Goal: Task Accomplishment & Management: Manage account settings

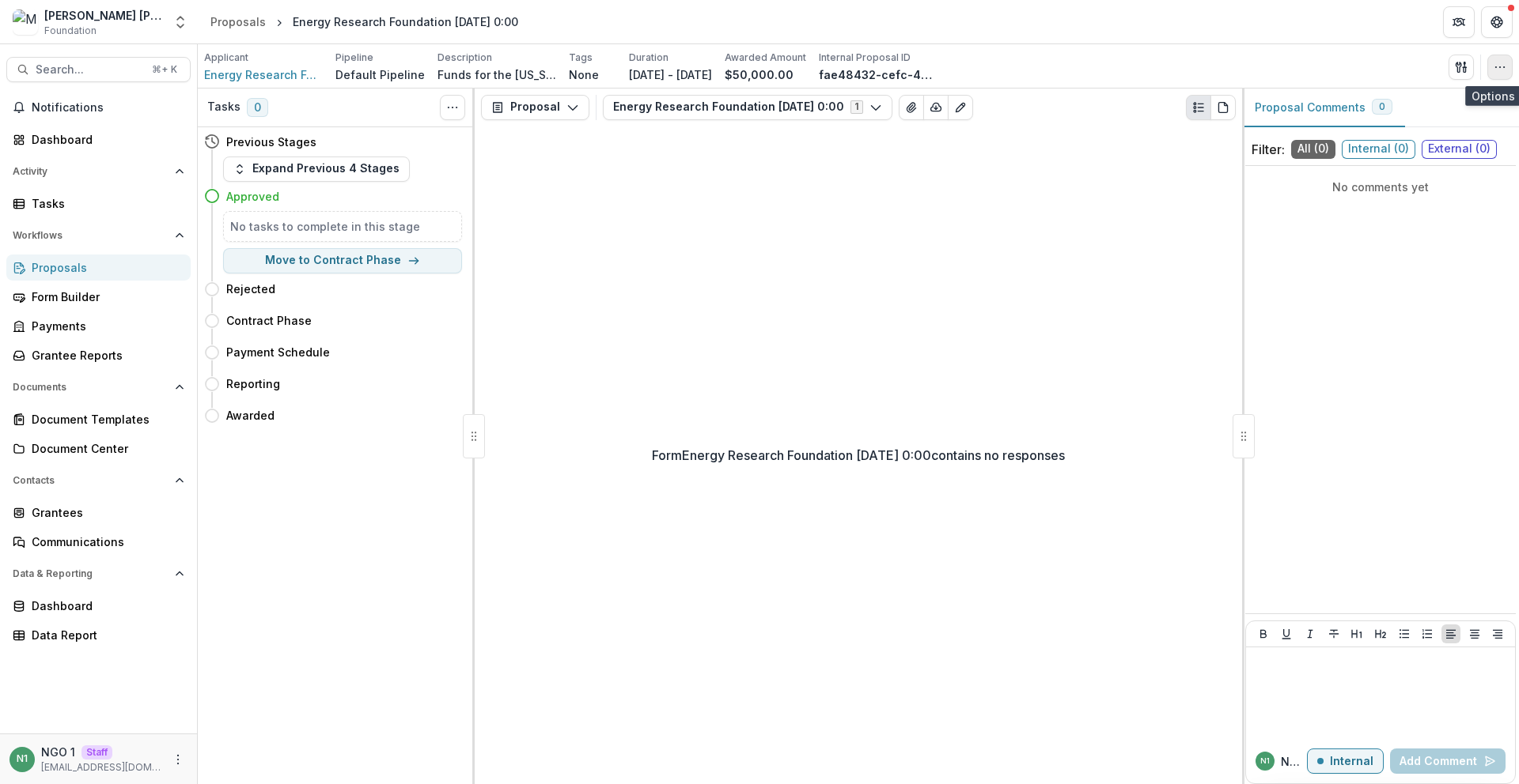
click at [1495, 67] on circle "button" at bounding box center [1495, 66] width 1 height 1
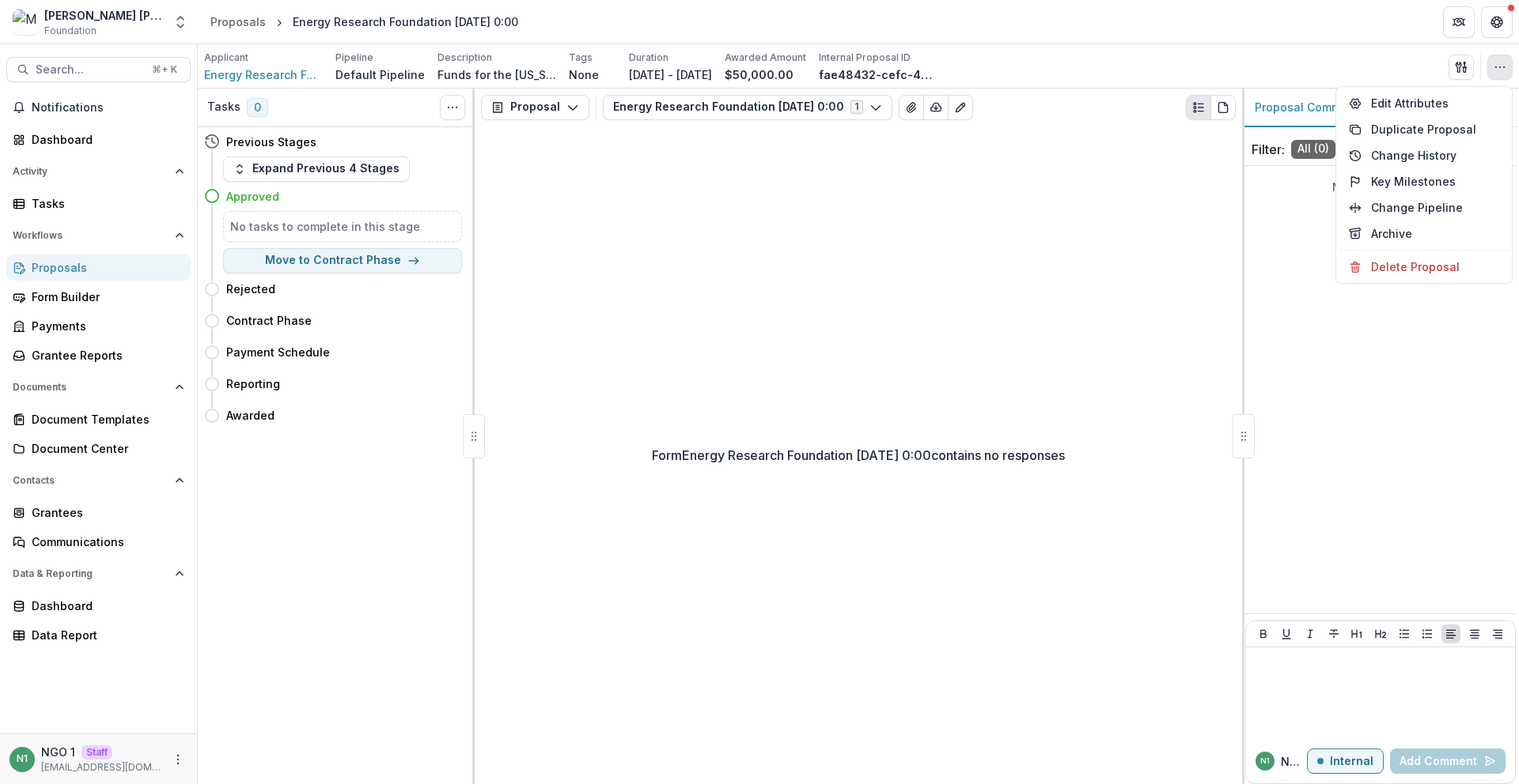
click at [1466, 52] on div "Applicant Energy Research Foundation Pipeline Default Pipeline Description Fund…" at bounding box center [858, 66] width 1308 height 33
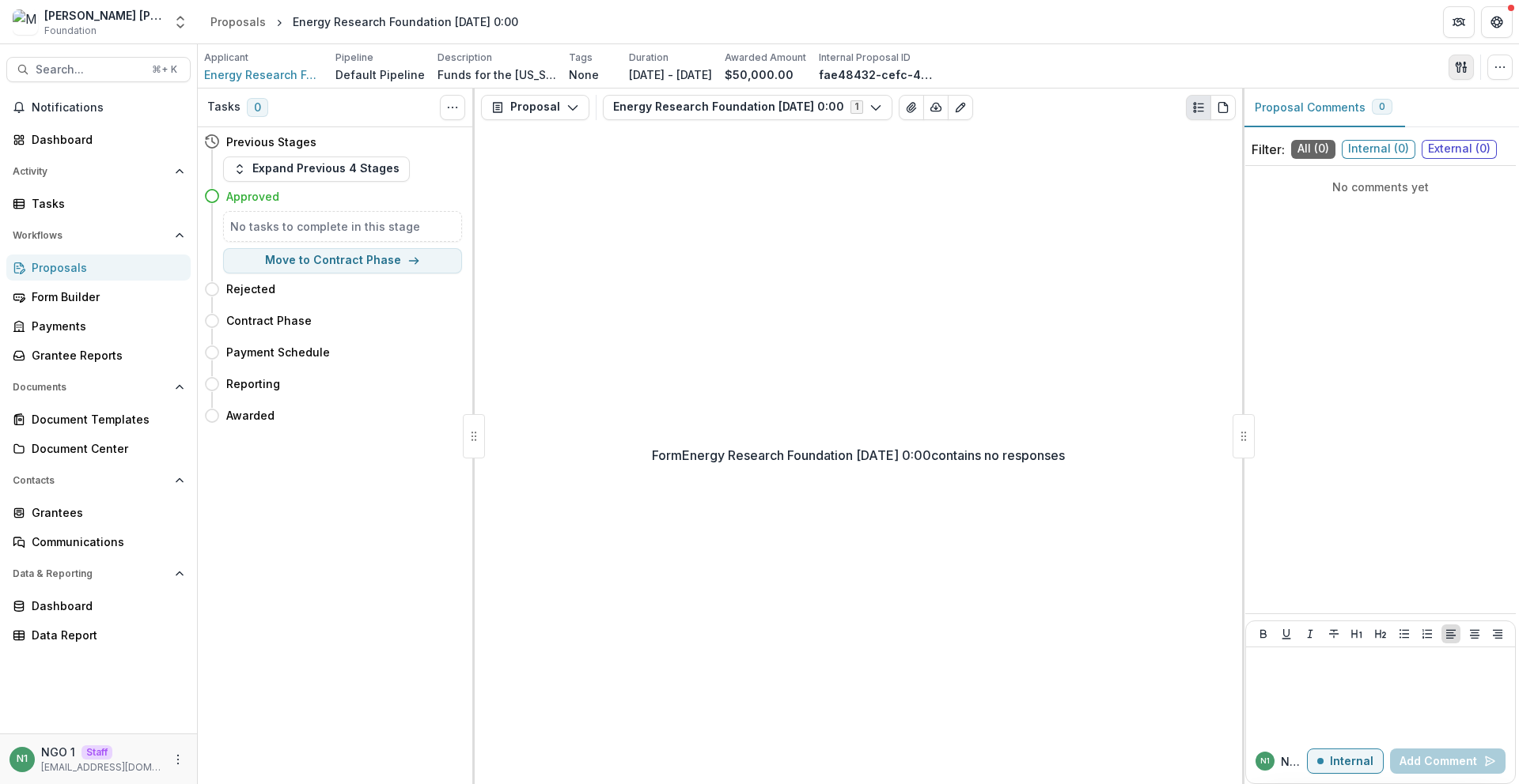
click at [1459, 68] on icon "button" at bounding box center [1458, 66] width 6 height 10
click at [1347, 127] on button "Proposal Files" at bounding box center [1385, 128] width 170 height 26
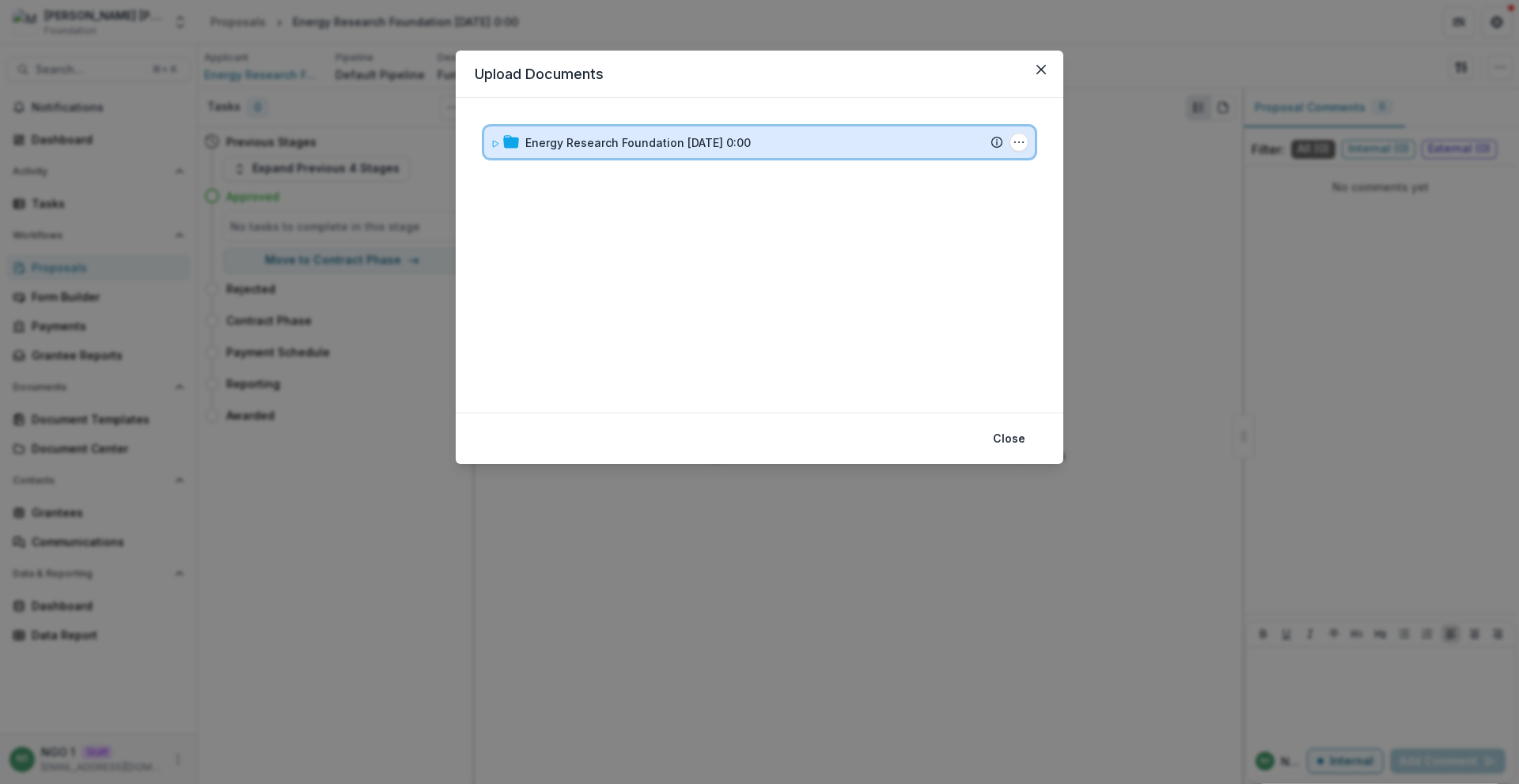
click at [586, 154] on div "Energy Research Foundation 5/15/1987 0:00 Submission Temelio Proposal Attached …" at bounding box center [759, 143] width 551 height 32
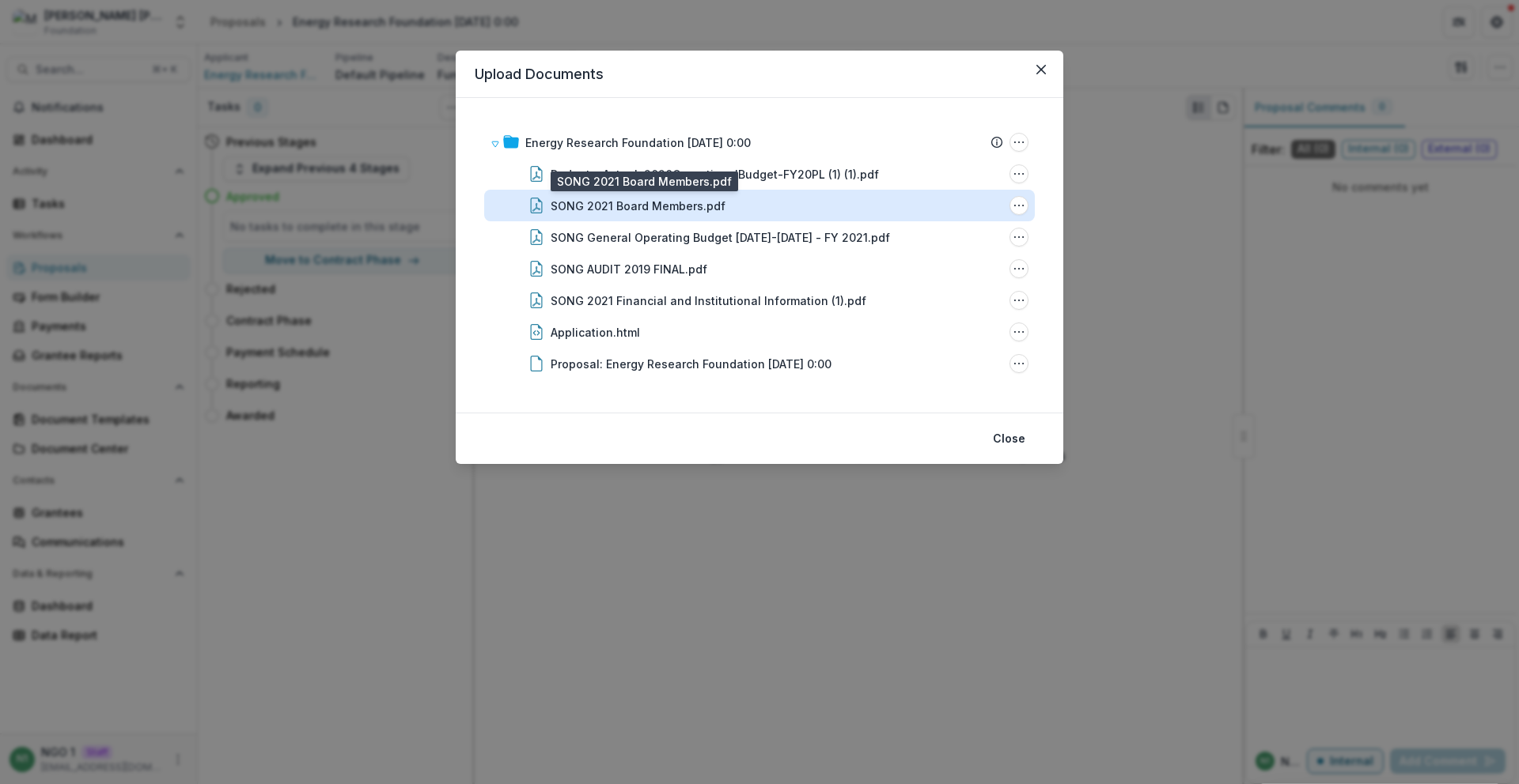
click at [631, 206] on div "SONG 2021 Board Members.pdf" at bounding box center [638, 206] width 175 height 17
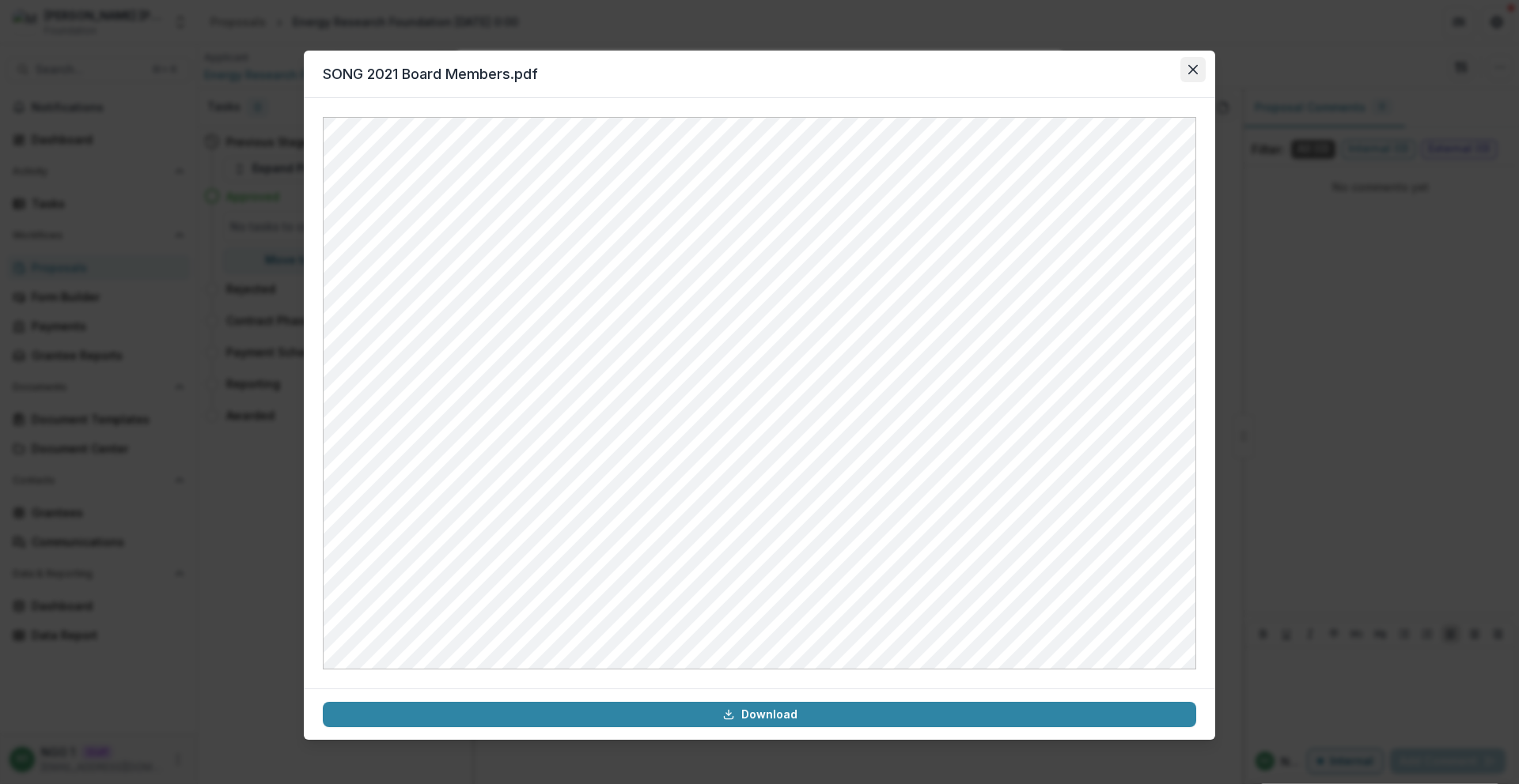
click at [1193, 71] on icon "Close" at bounding box center [1192, 69] width 9 height 9
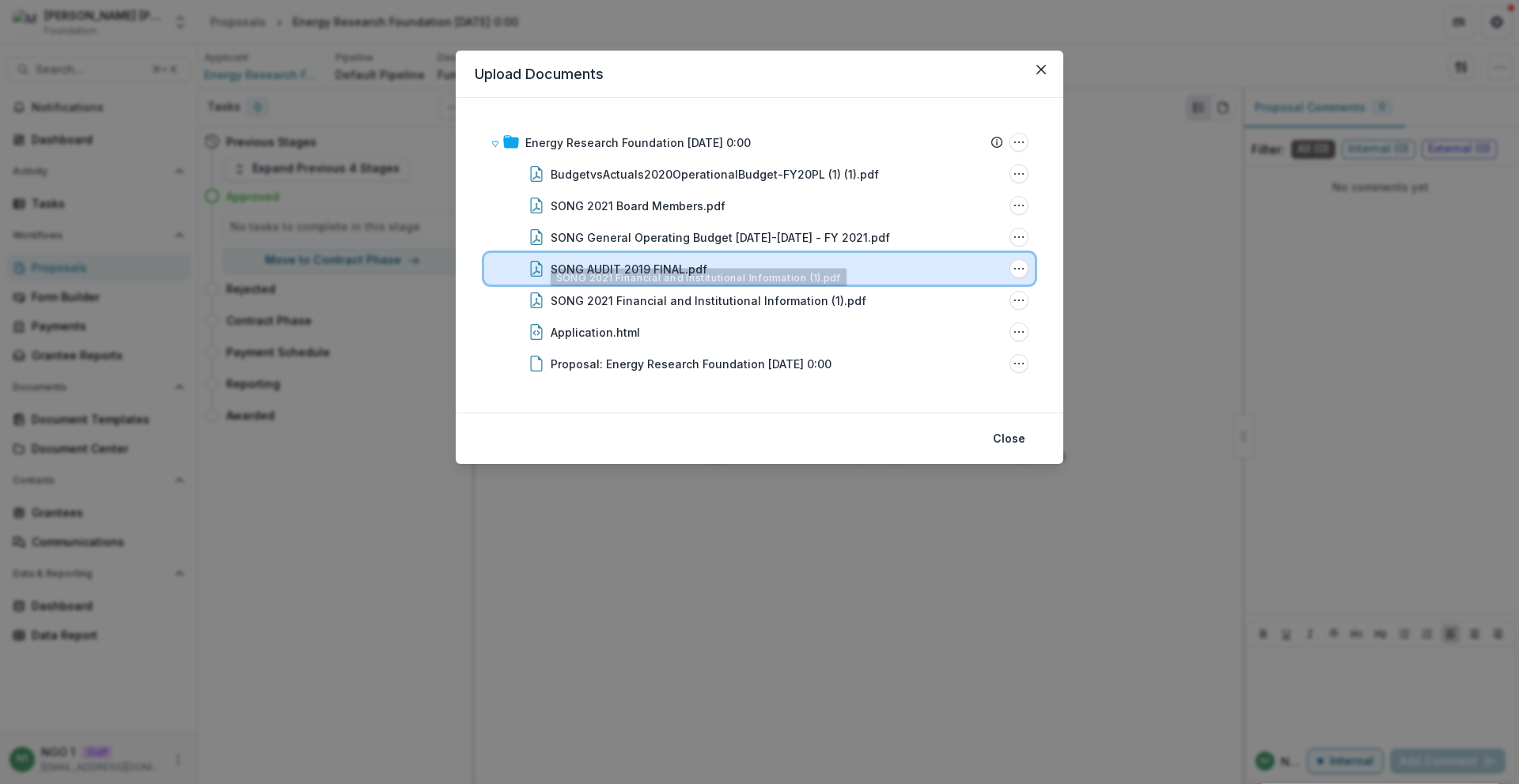
click at [748, 272] on div "SONG AUDIT 2019 FINAL.pdf" at bounding box center [777, 269] width 453 height 17
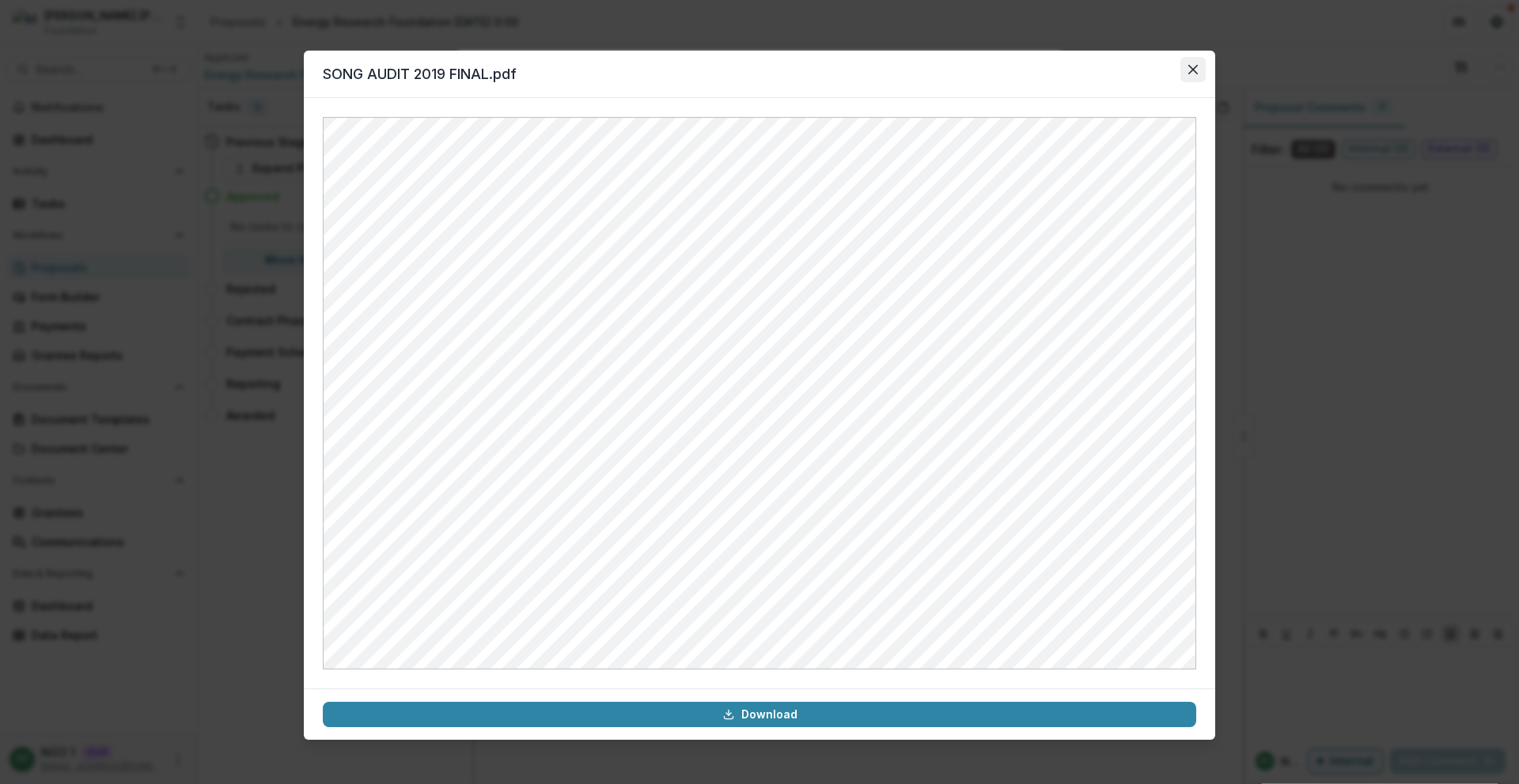
click at [1192, 69] on icon "Close" at bounding box center [1192, 69] width 9 height 9
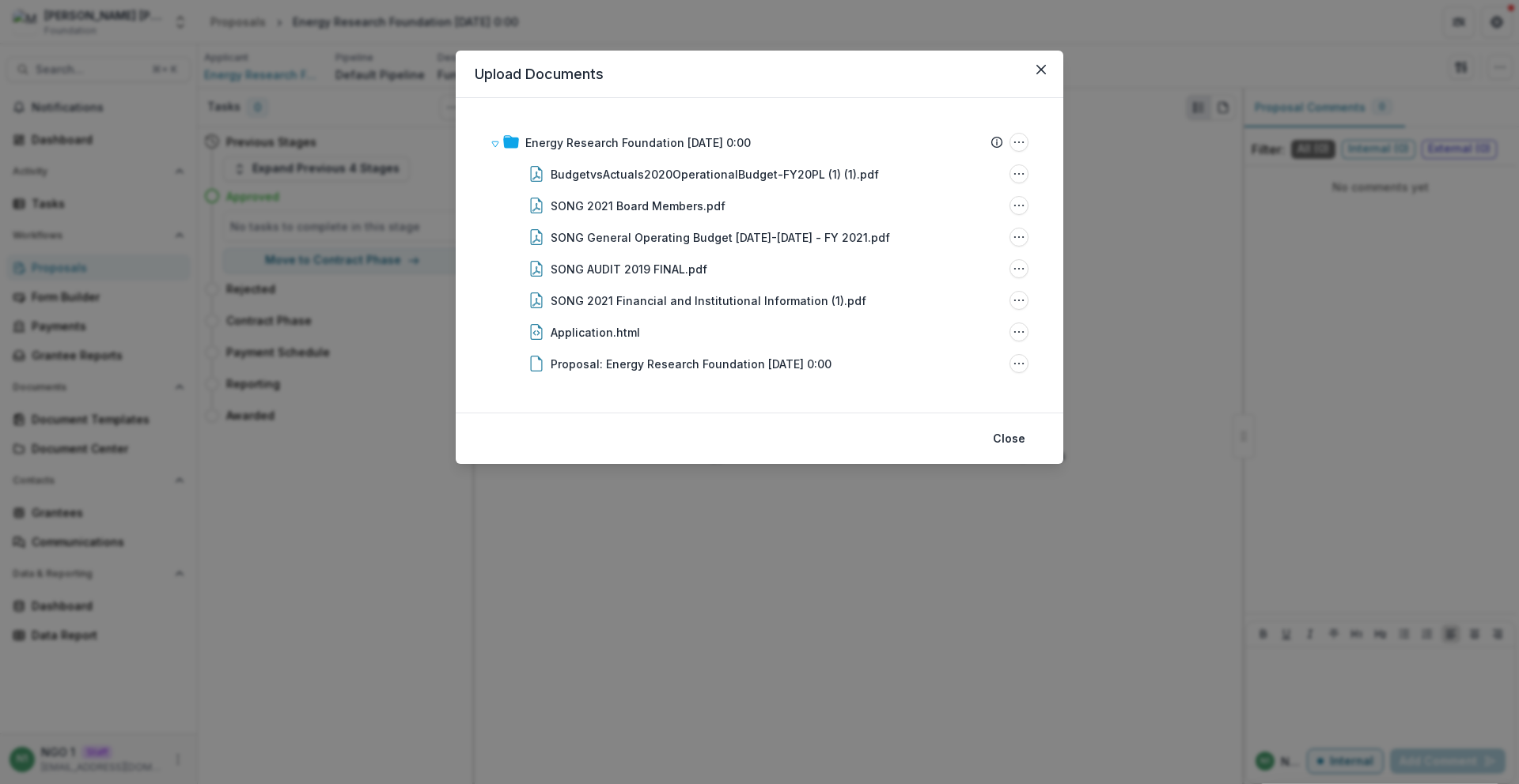
drag, startPoint x: 1041, startPoint y: 71, endPoint x: 915, endPoint y: 52, distance: 127.4
click at [1041, 72] on icon "Close" at bounding box center [1040, 69] width 9 height 9
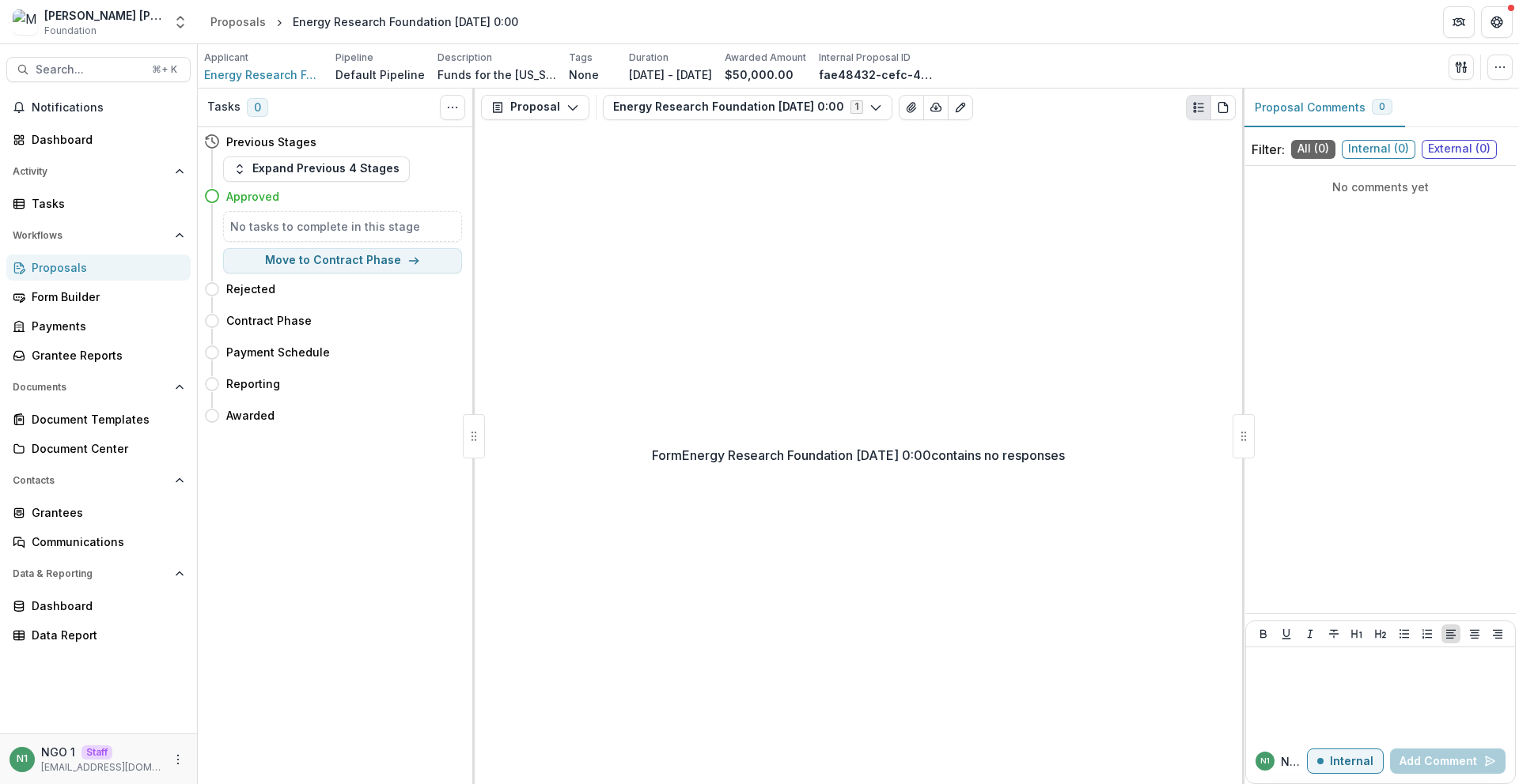
click at [123, 269] on div "Proposals" at bounding box center [105, 268] width 146 height 17
